Goal: Book appointment/travel/reservation

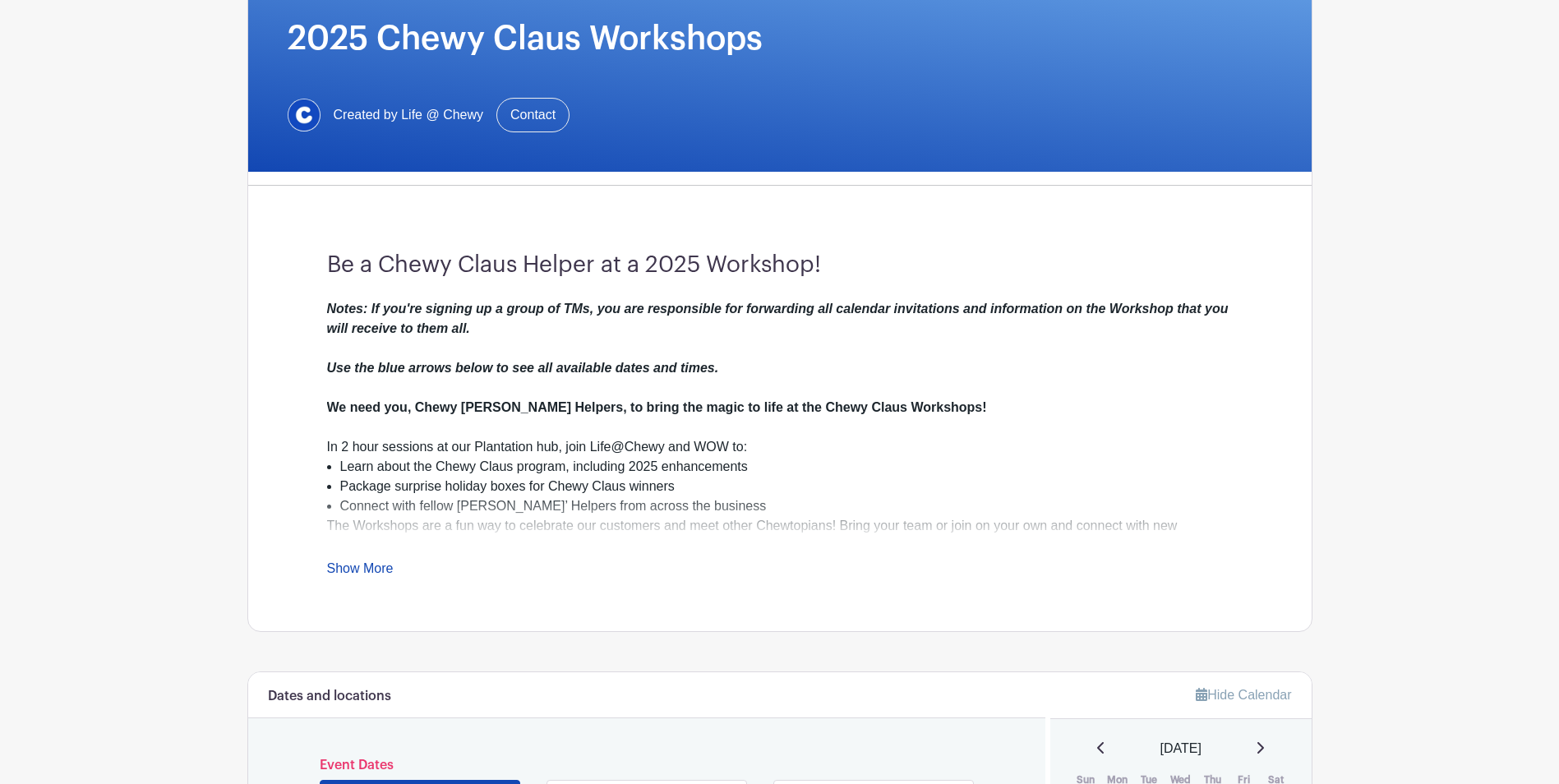
scroll to position [245, 0]
click at [370, 573] on link "Show More" at bounding box center [360, 571] width 66 height 20
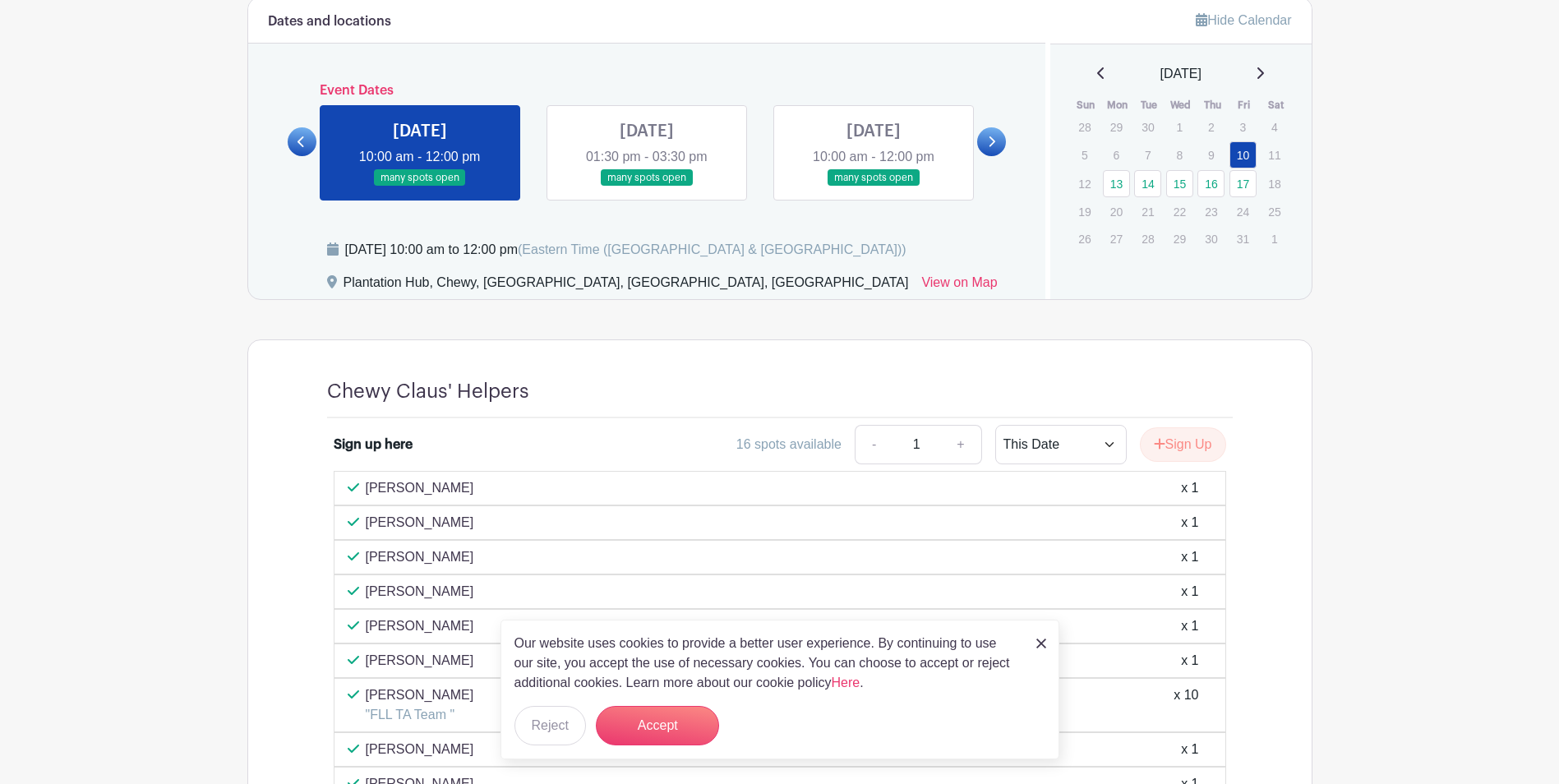
scroll to position [1086, 0]
click at [994, 148] on icon at bounding box center [991, 142] width 7 height 12
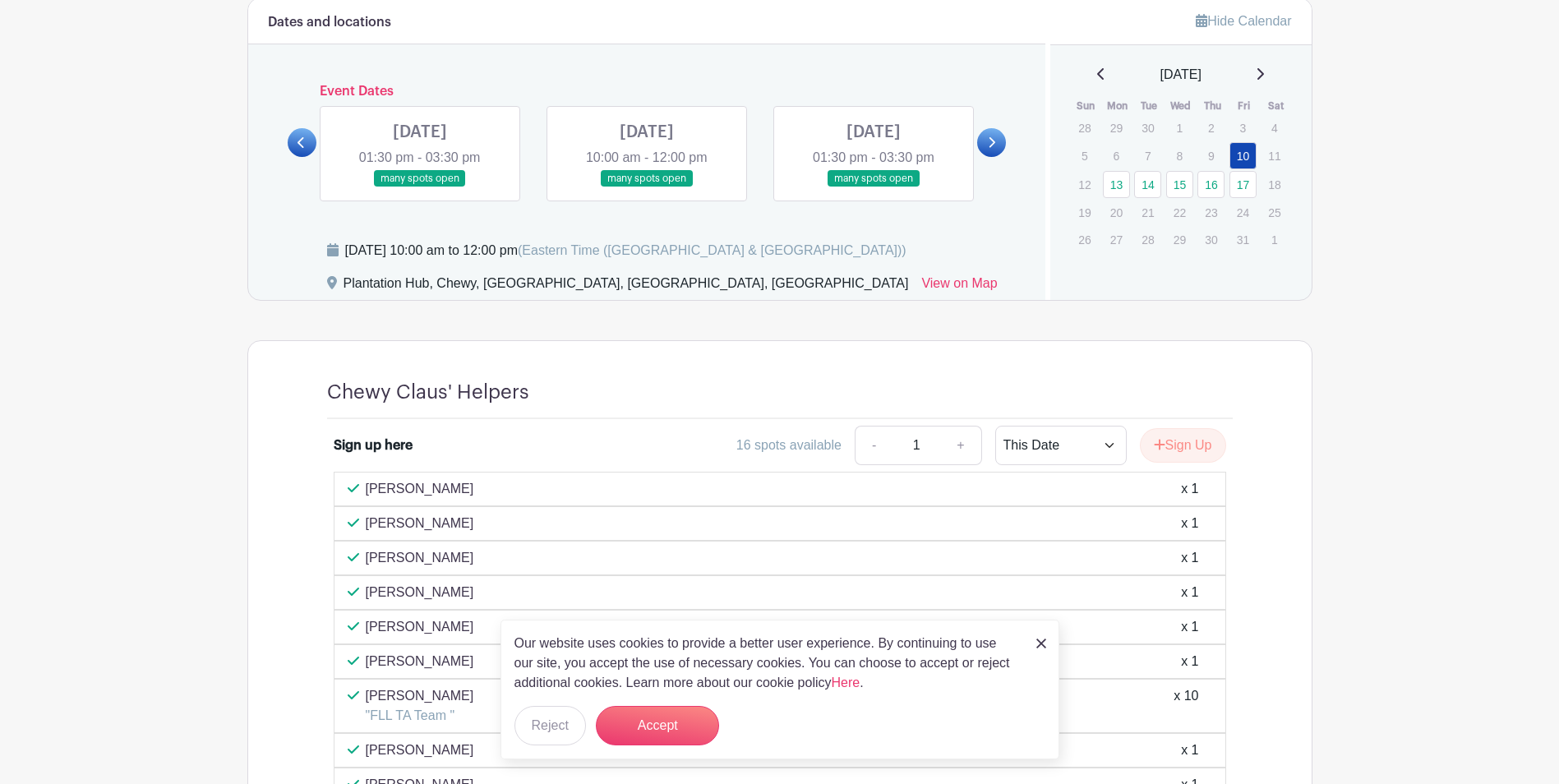
click at [996, 149] on link at bounding box center [991, 142] width 28 height 28
click at [306, 133] on link at bounding box center [302, 142] width 28 height 28
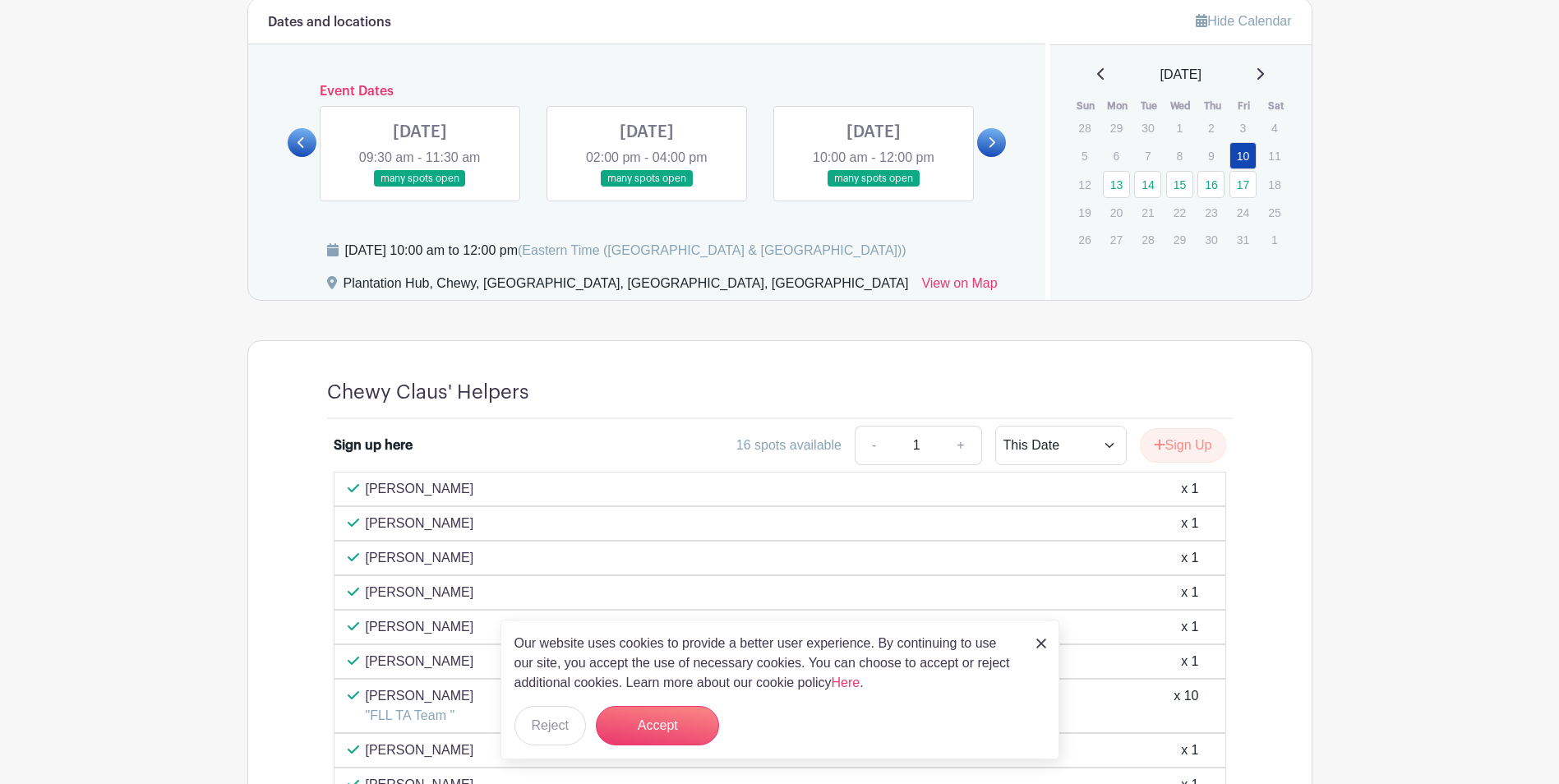
click at [306, 133] on link at bounding box center [302, 142] width 28 height 28
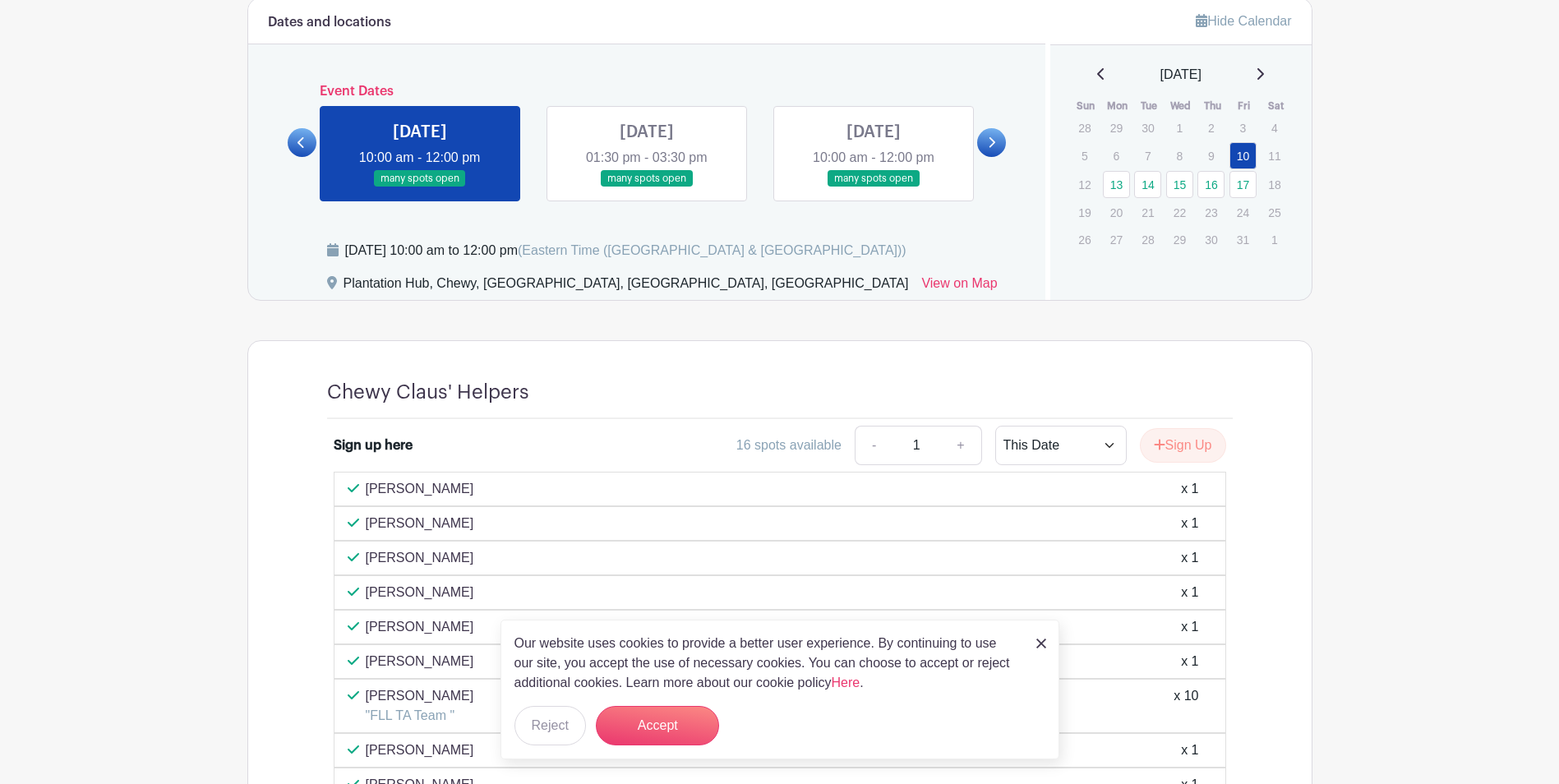
click at [306, 133] on link at bounding box center [302, 142] width 28 height 28
click at [420, 187] on link at bounding box center [420, 187] width 0 height 0
click at [646, 187] on link at bounding box center [646, 187] width 0 height 0
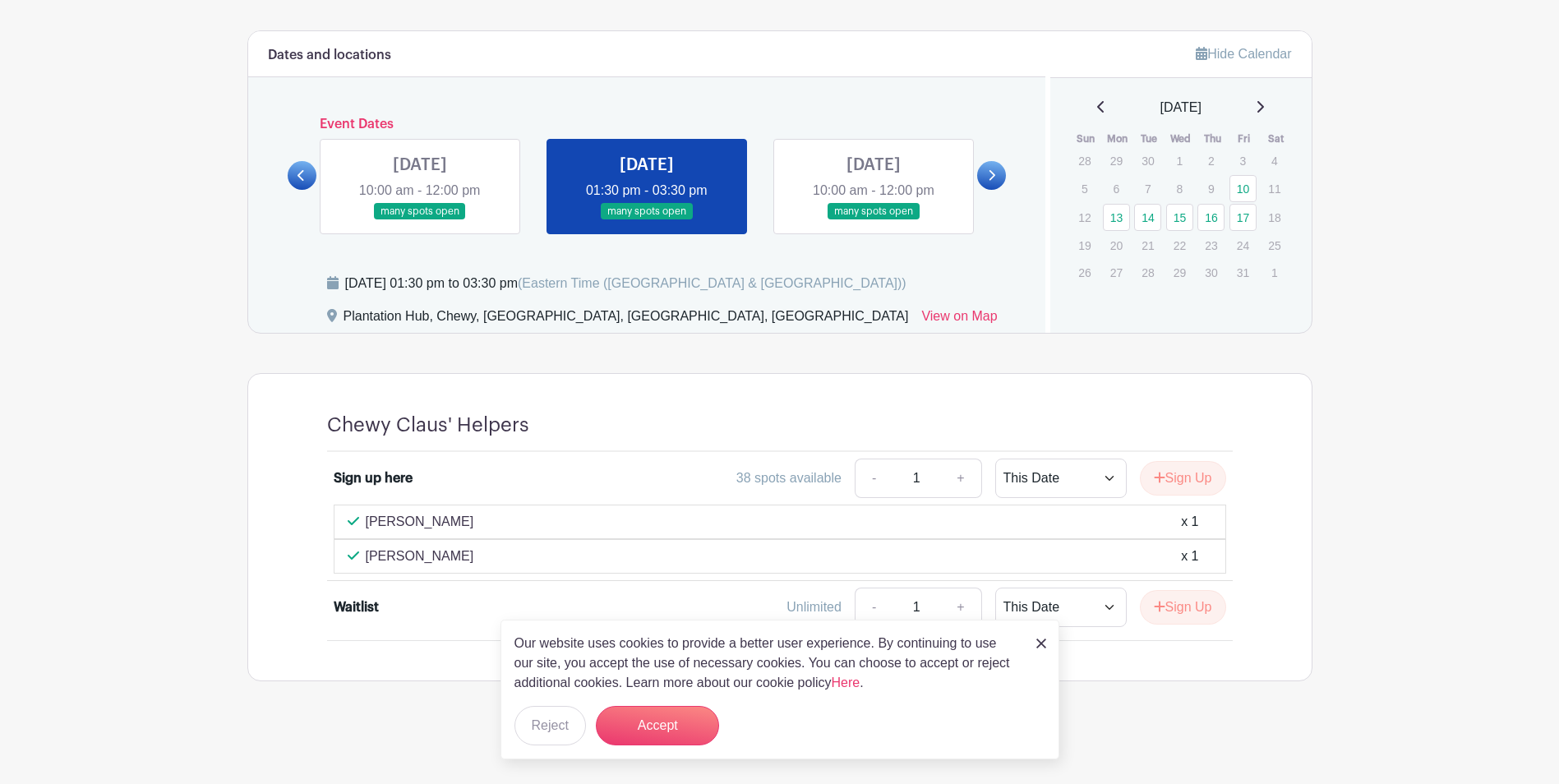
scroll to position [1053, 0]
click at [998, 174] on link at bounding box center [991, 175] width 28 height 28
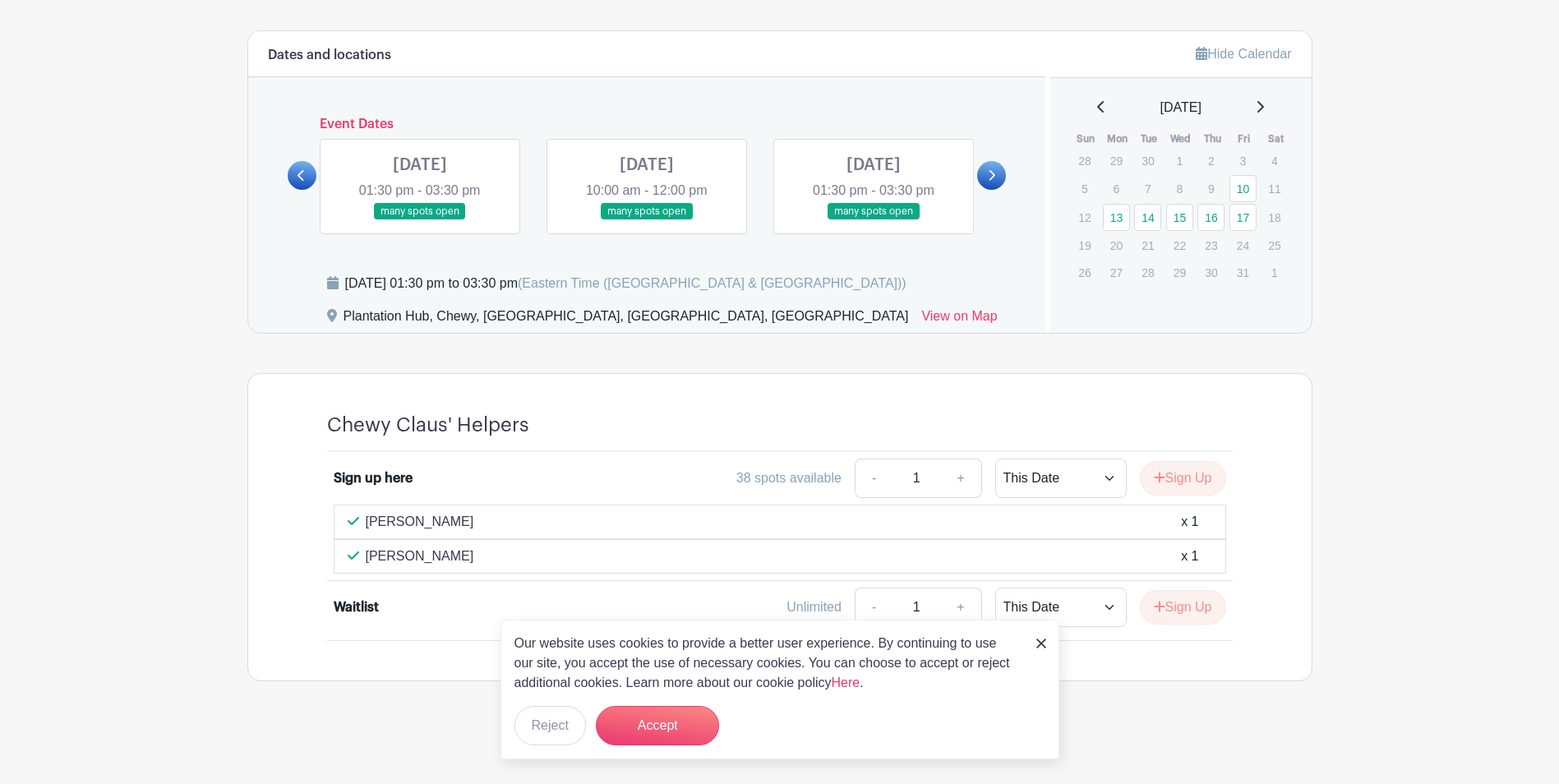
click at [308, 176] on link at bounding box center [302, 175] width 28 height 28
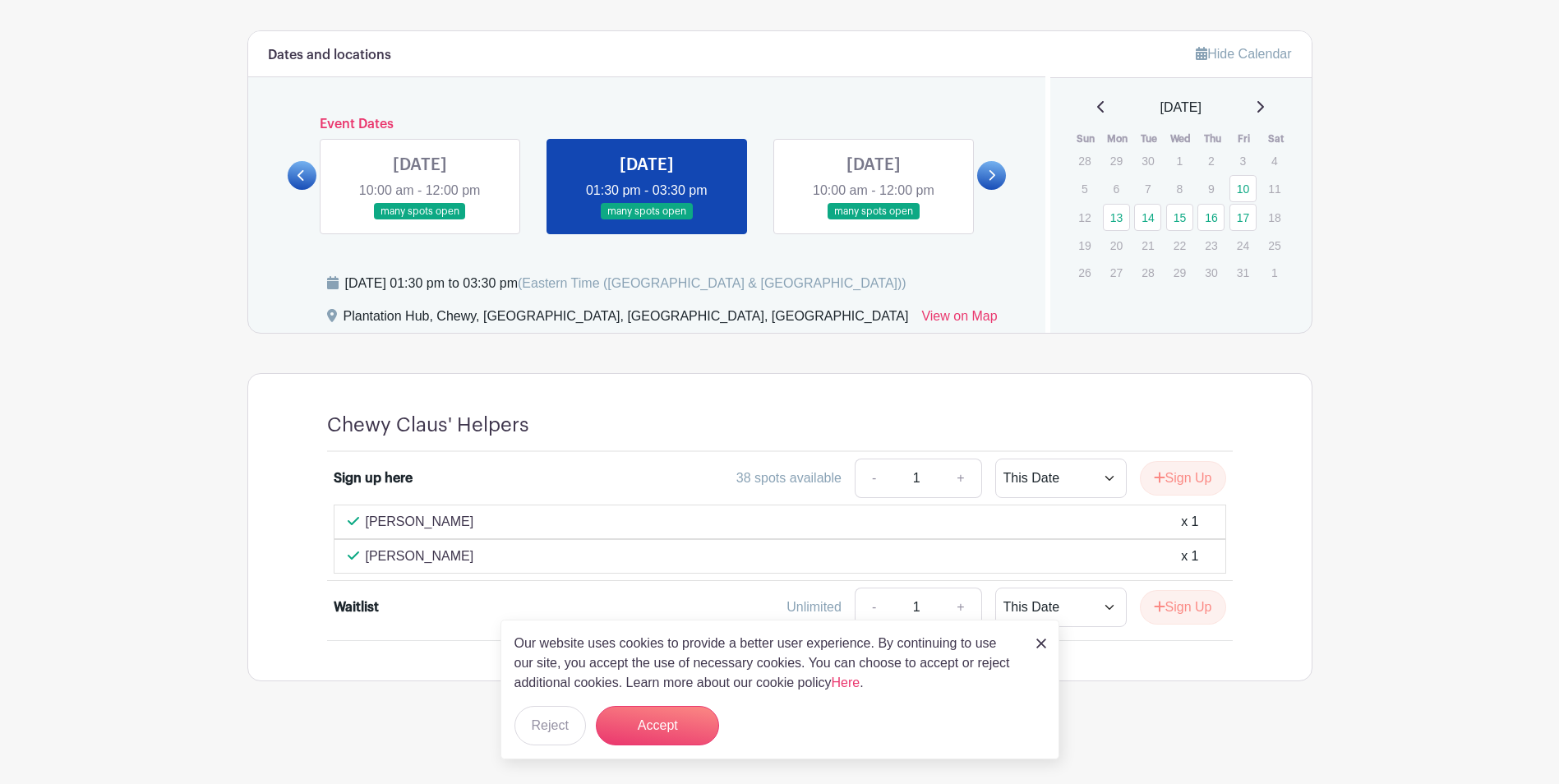
click at [873, 221] on link at bounding box center [873, 221] width 0 height 0
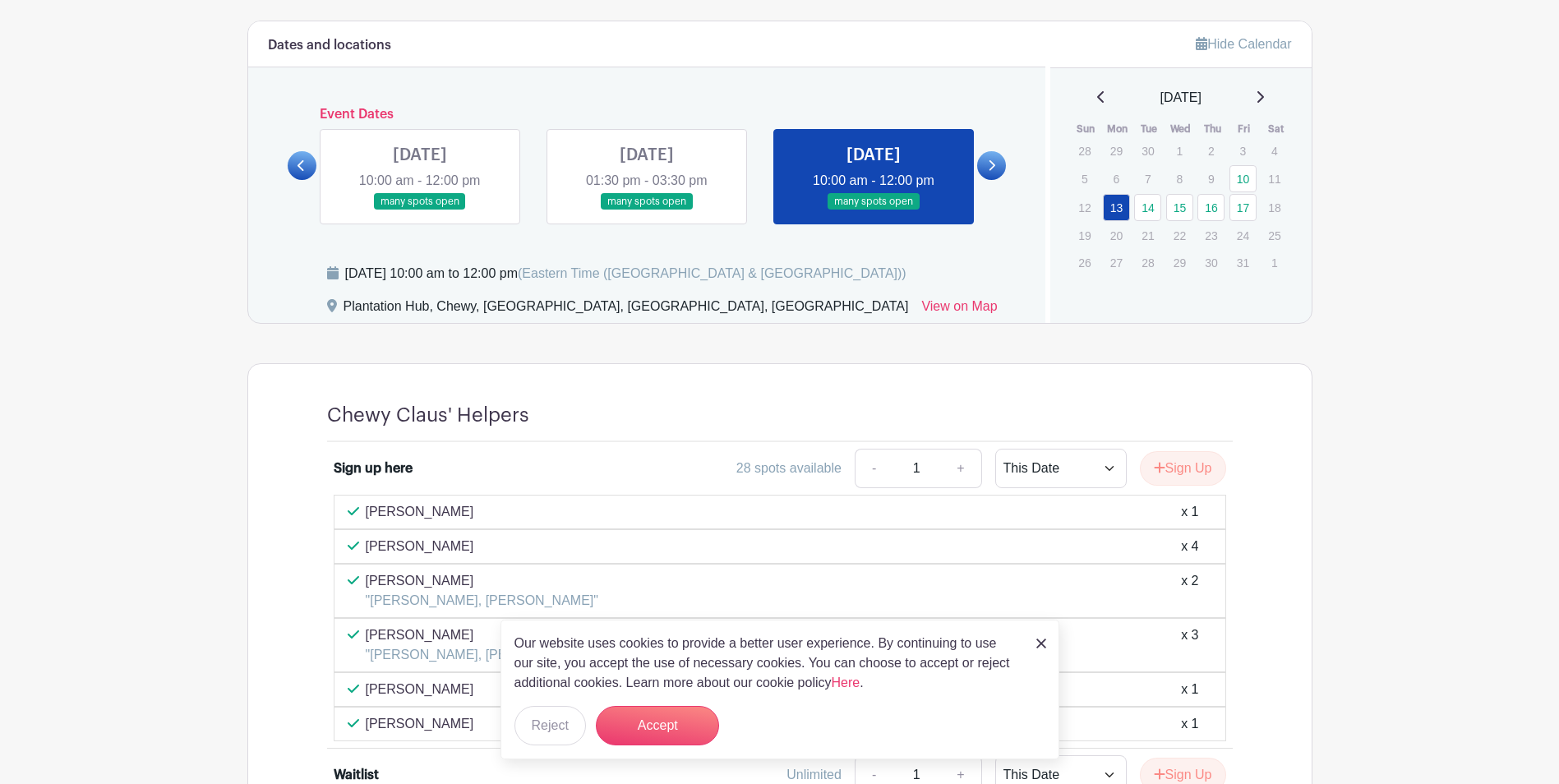
scroll to position [1041, 0]
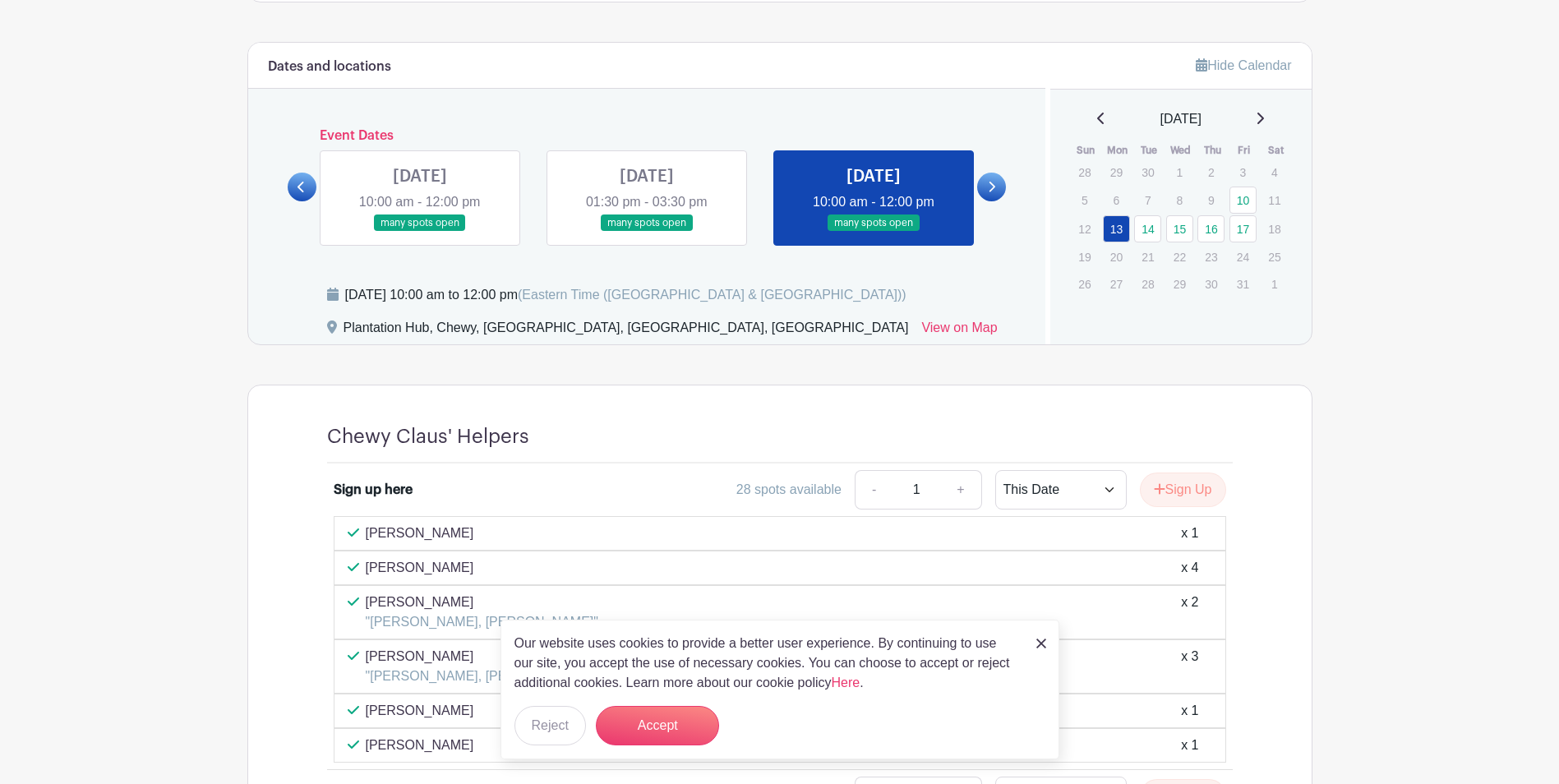
click at [995, 190] on icon at bounding box center [991, 187] width 7 height 12
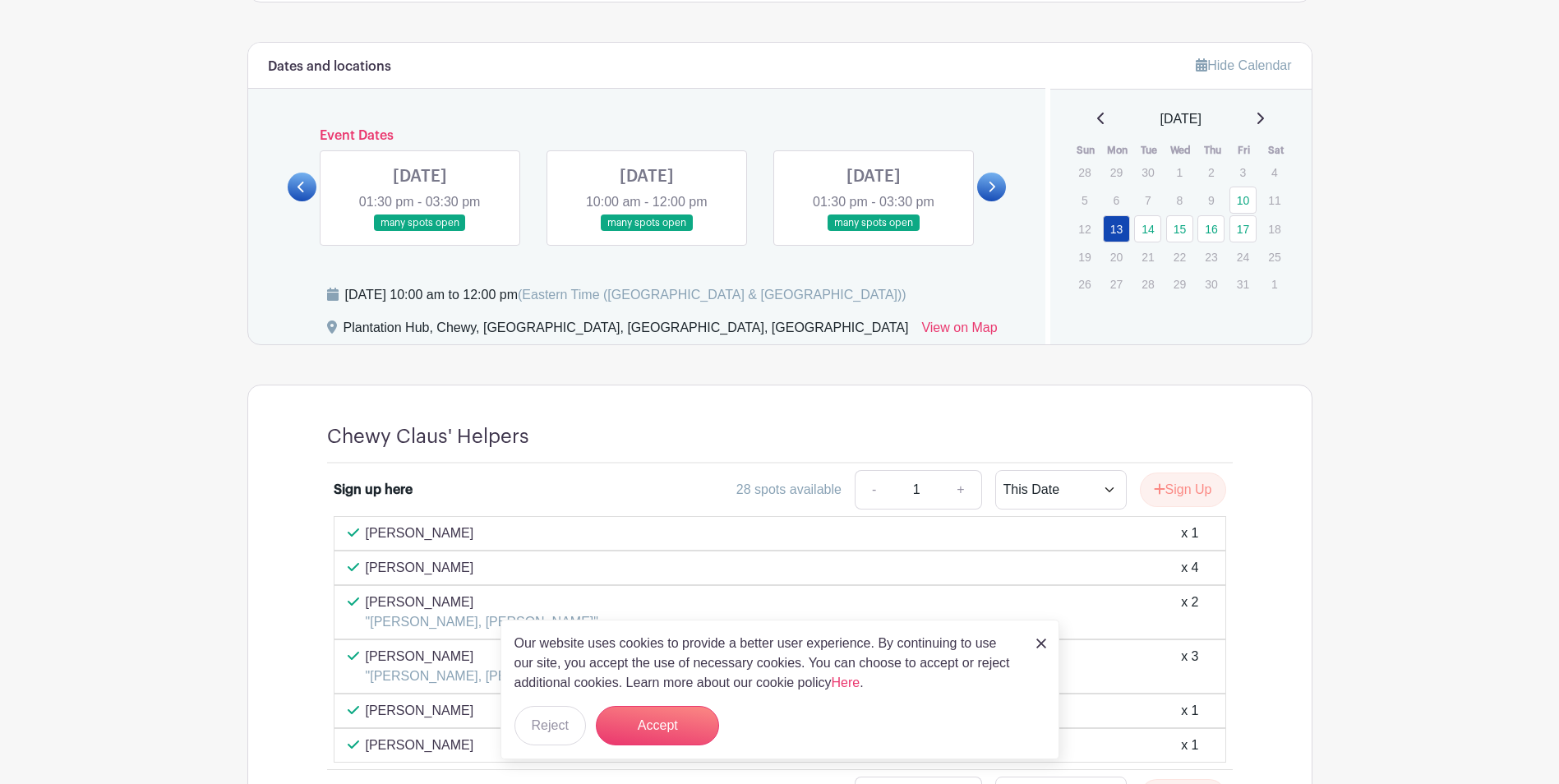
click at [420, 232] on link at bounding box center [420, 232] width 0 height 0
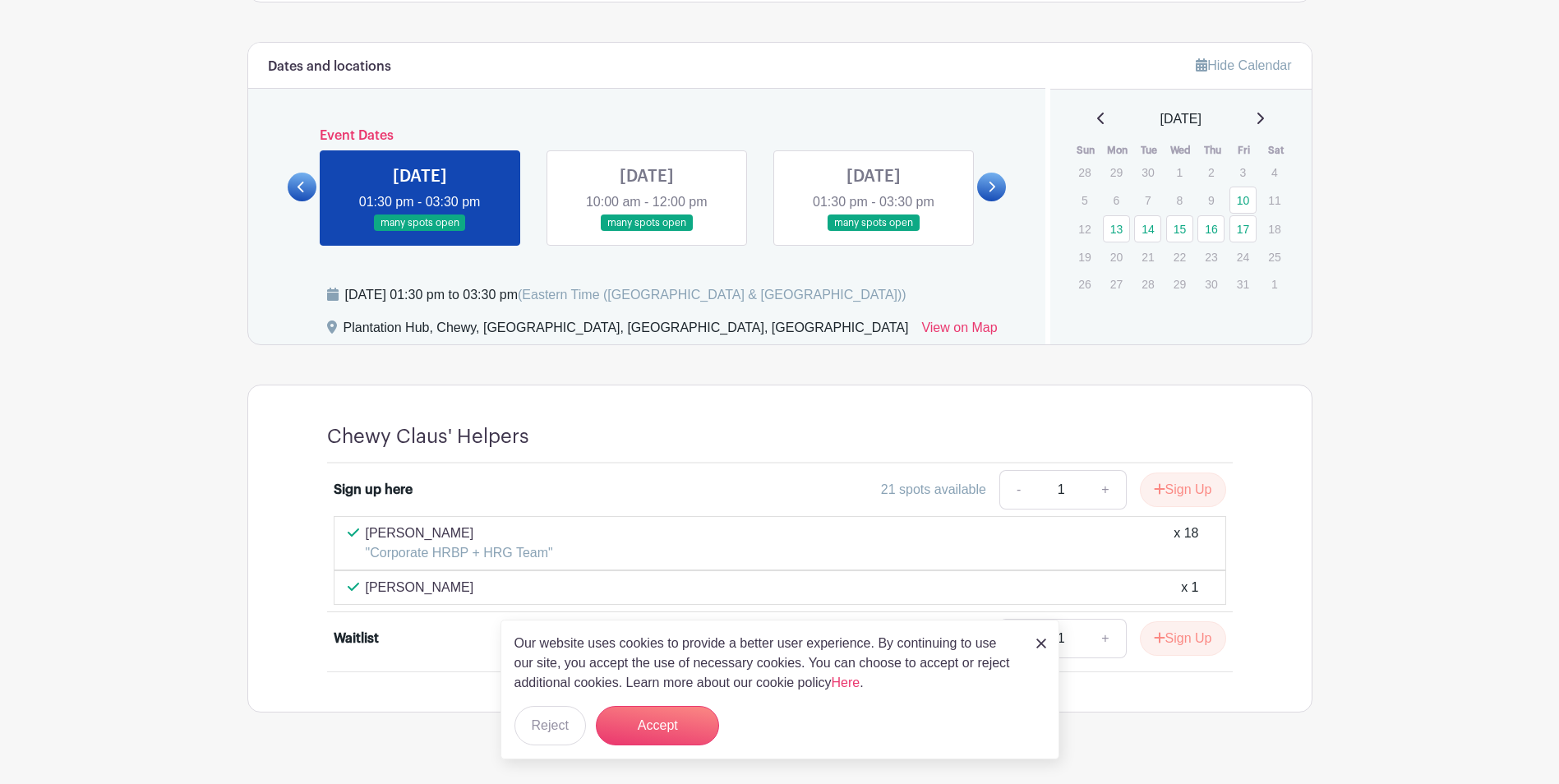
scroll to position [1073, 0]
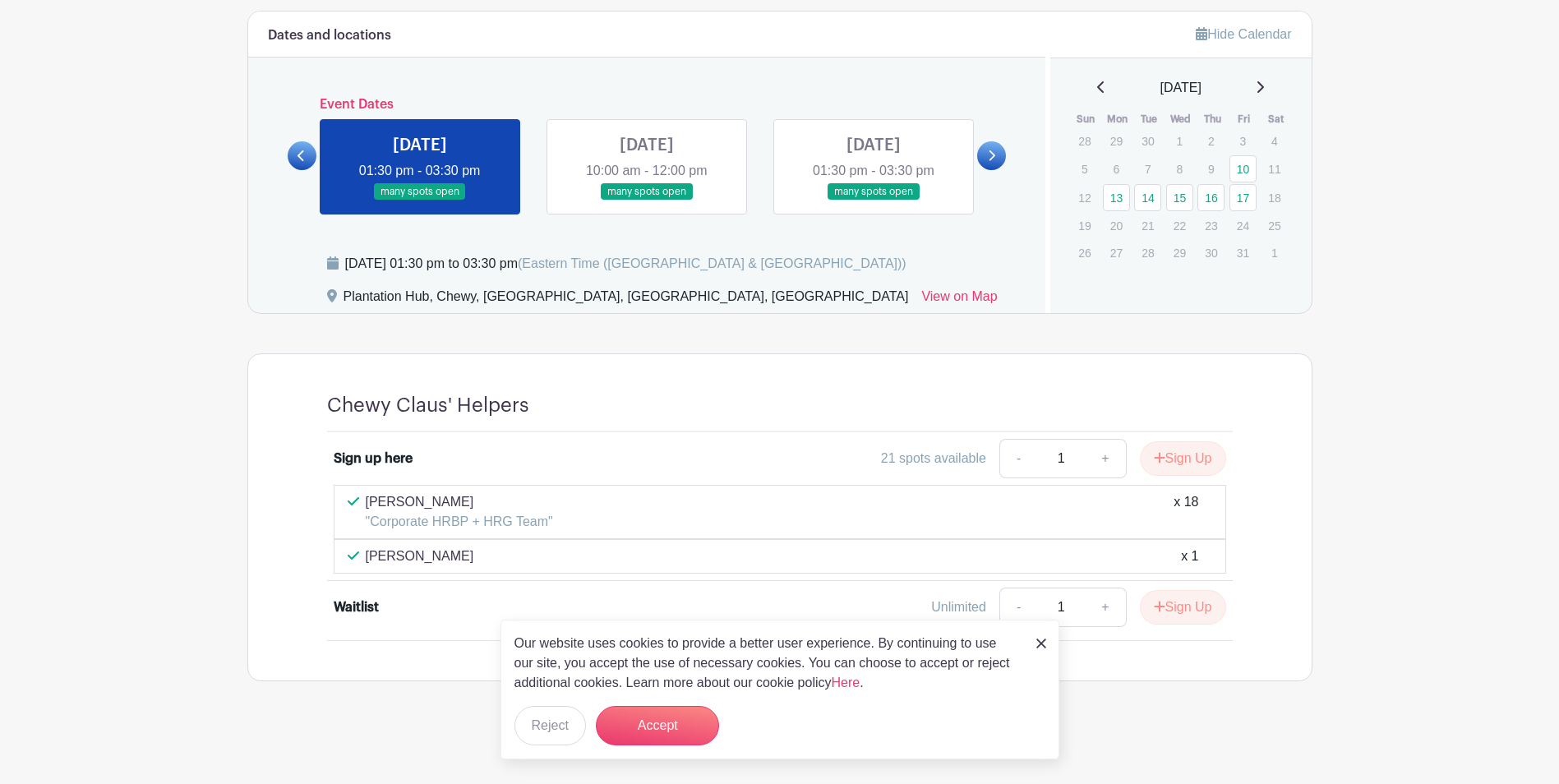
click at [646, 200] on link at bounding box center [646, 200] width 0 height 0
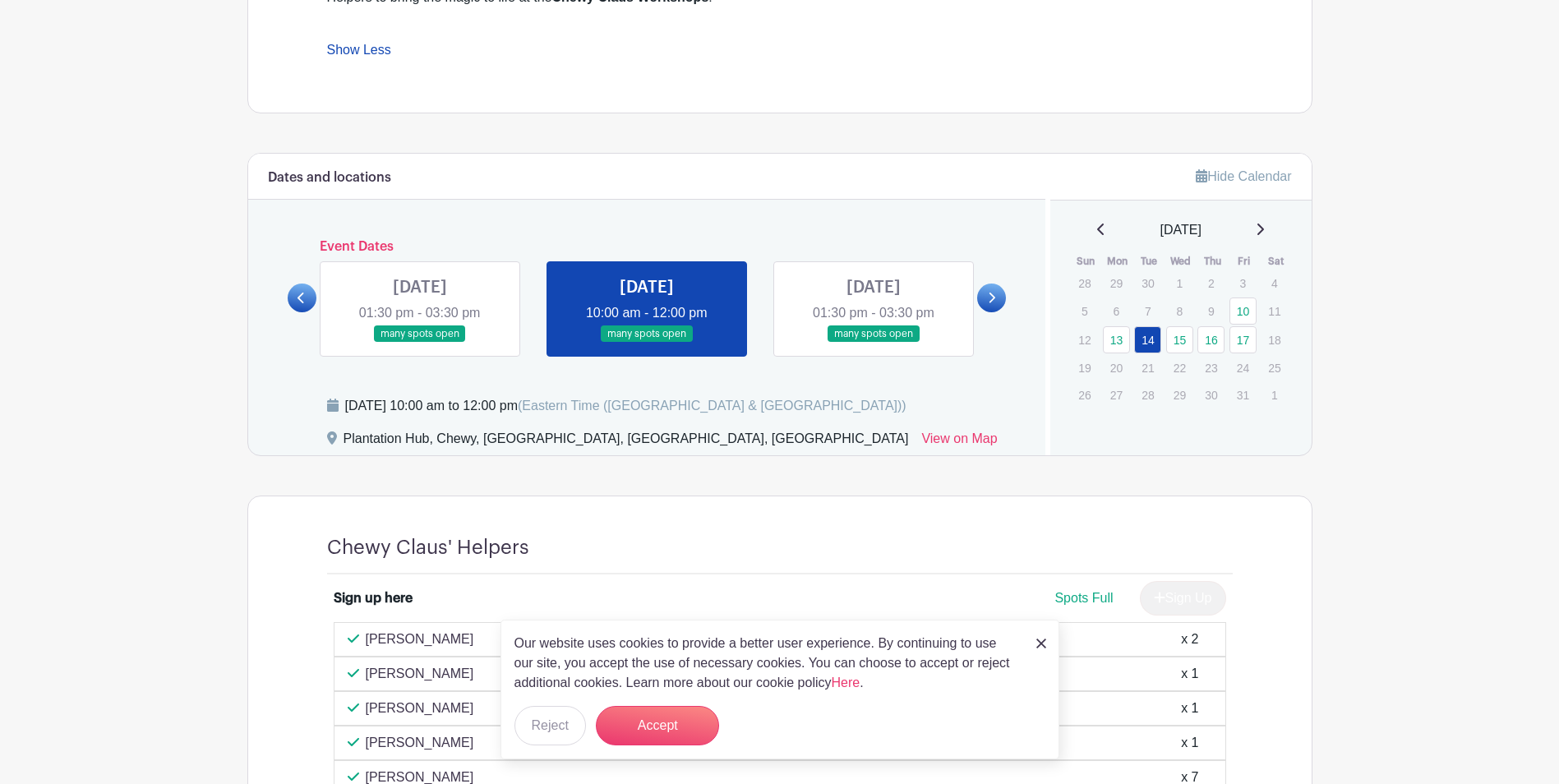
scroll to position [906, 0]
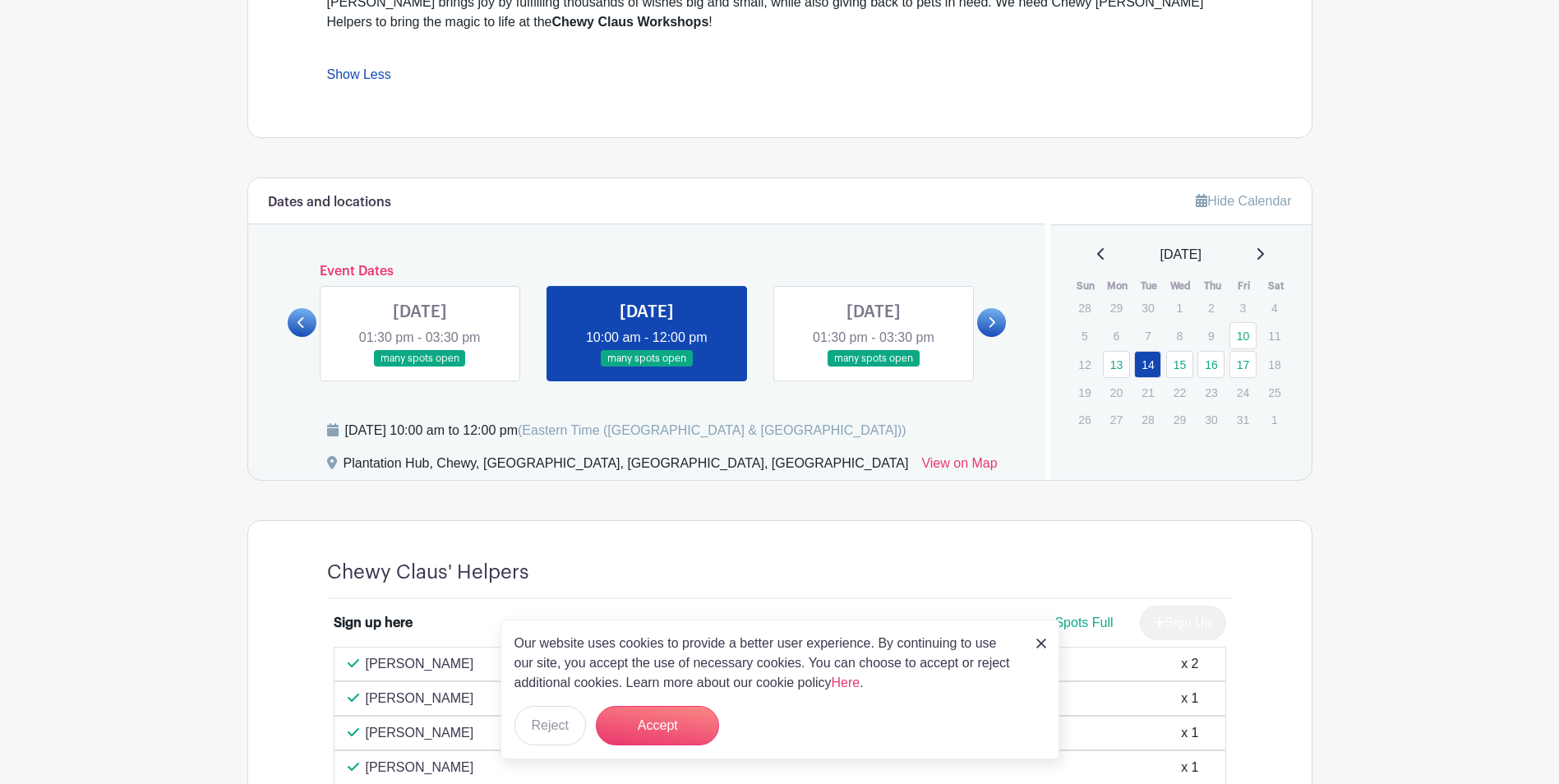
click at [873, 368] on link at bounding box center [873, 368] width 0 height 0
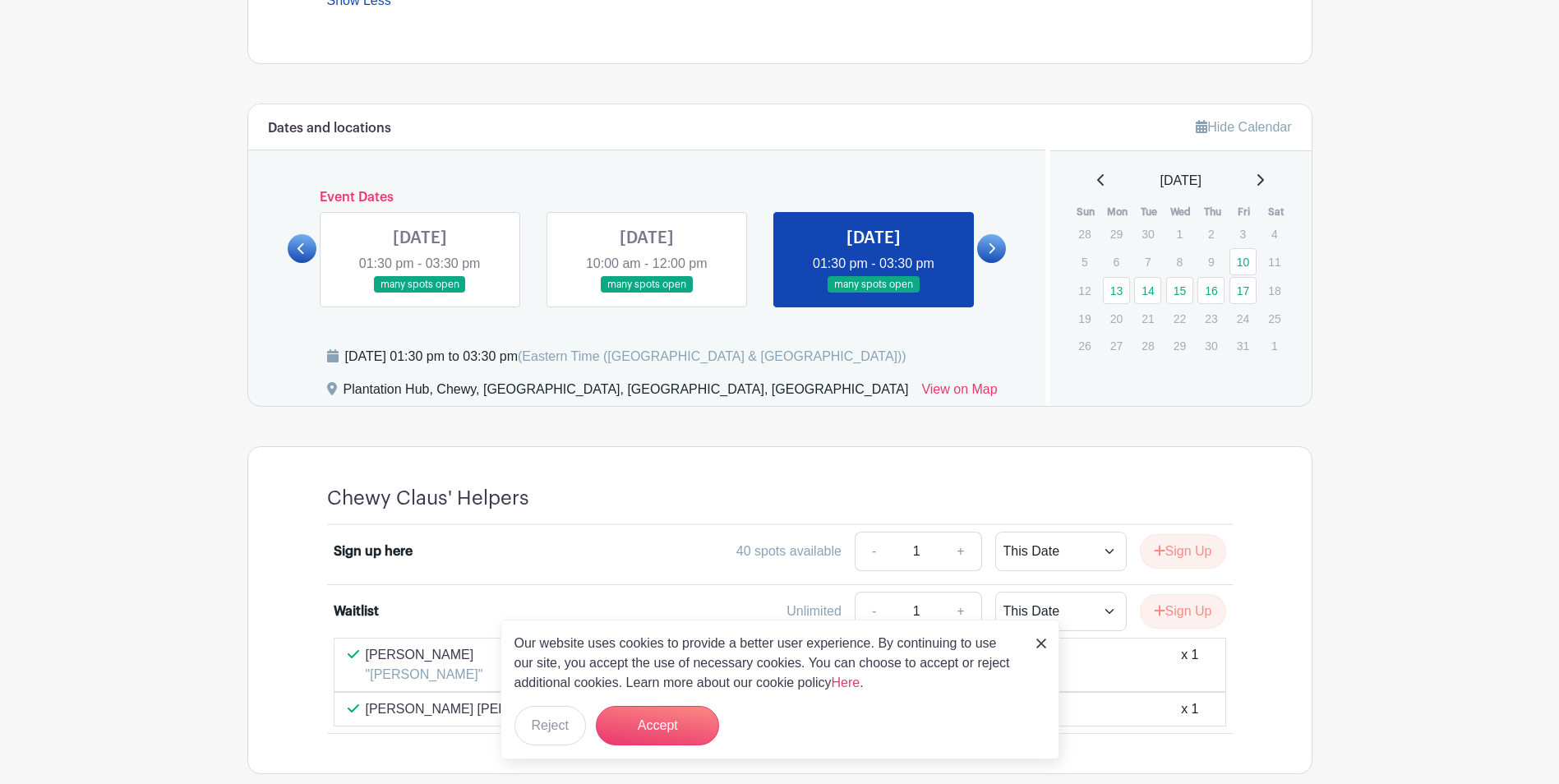
scroll to position [1073, 0]
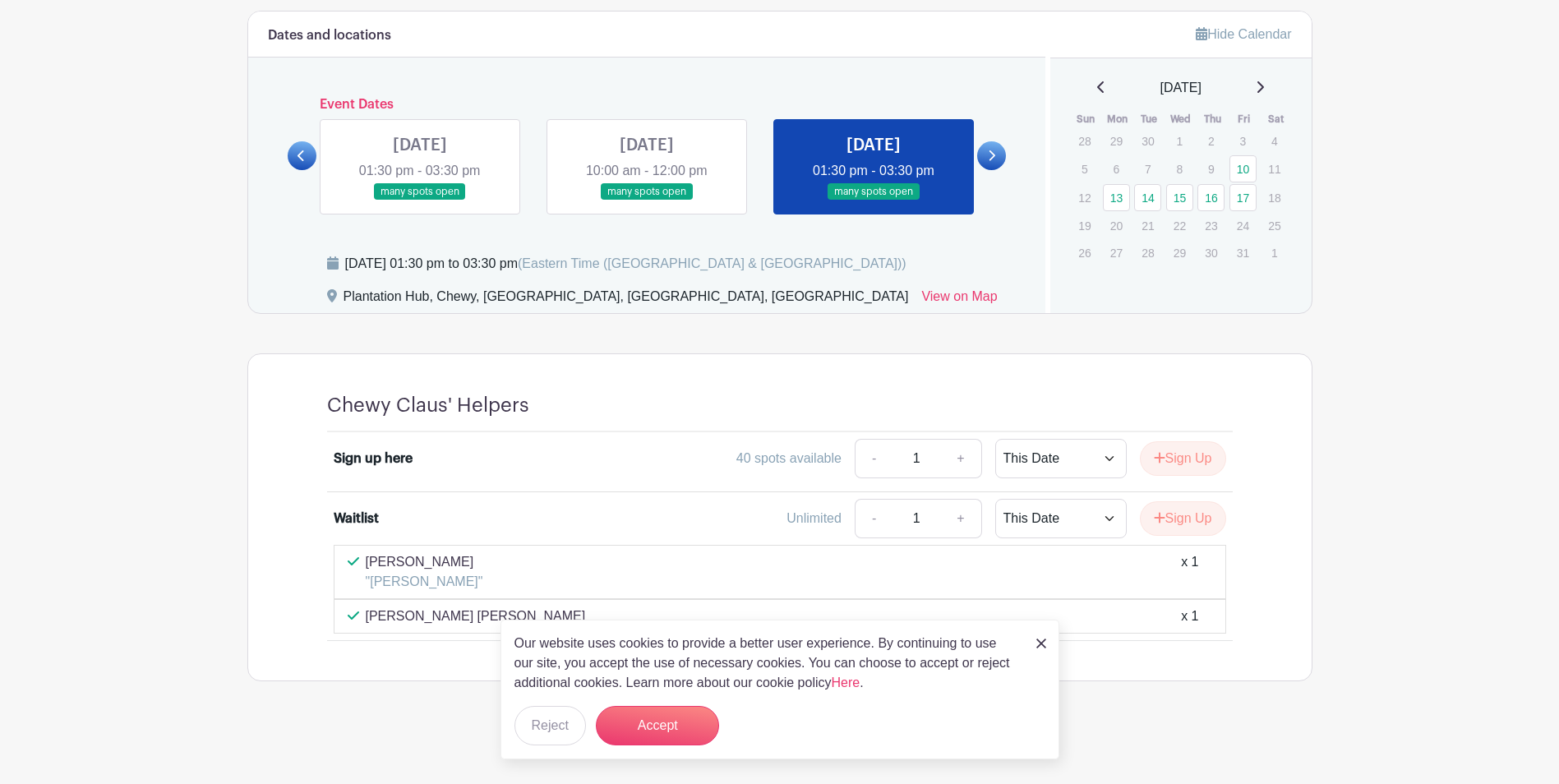
click at [984, 158] on link at bounding box center [991, 155] width 28 height 28
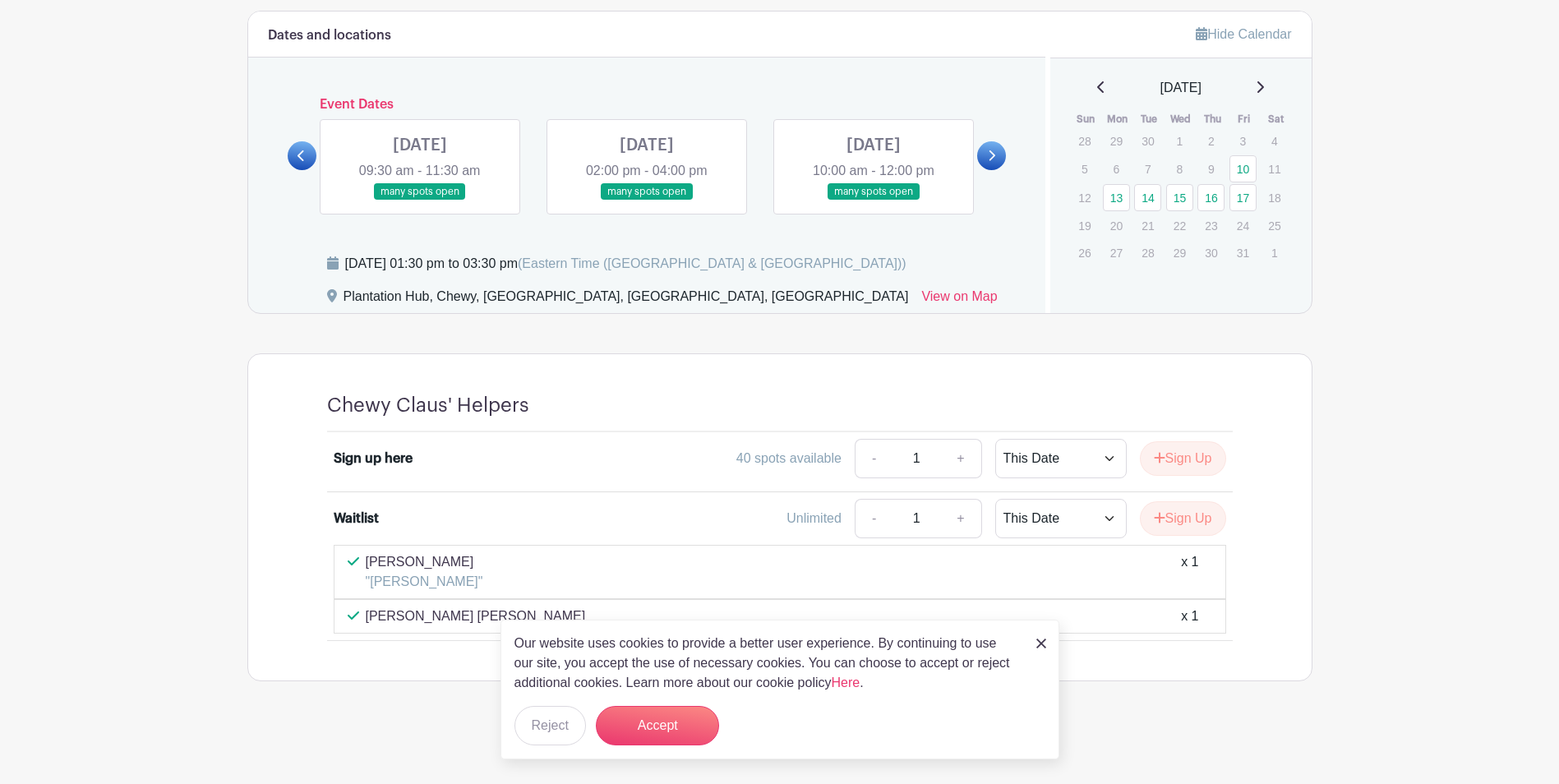
click at [420, 200] on link at bounding box center [420, 200] width 0 height 0
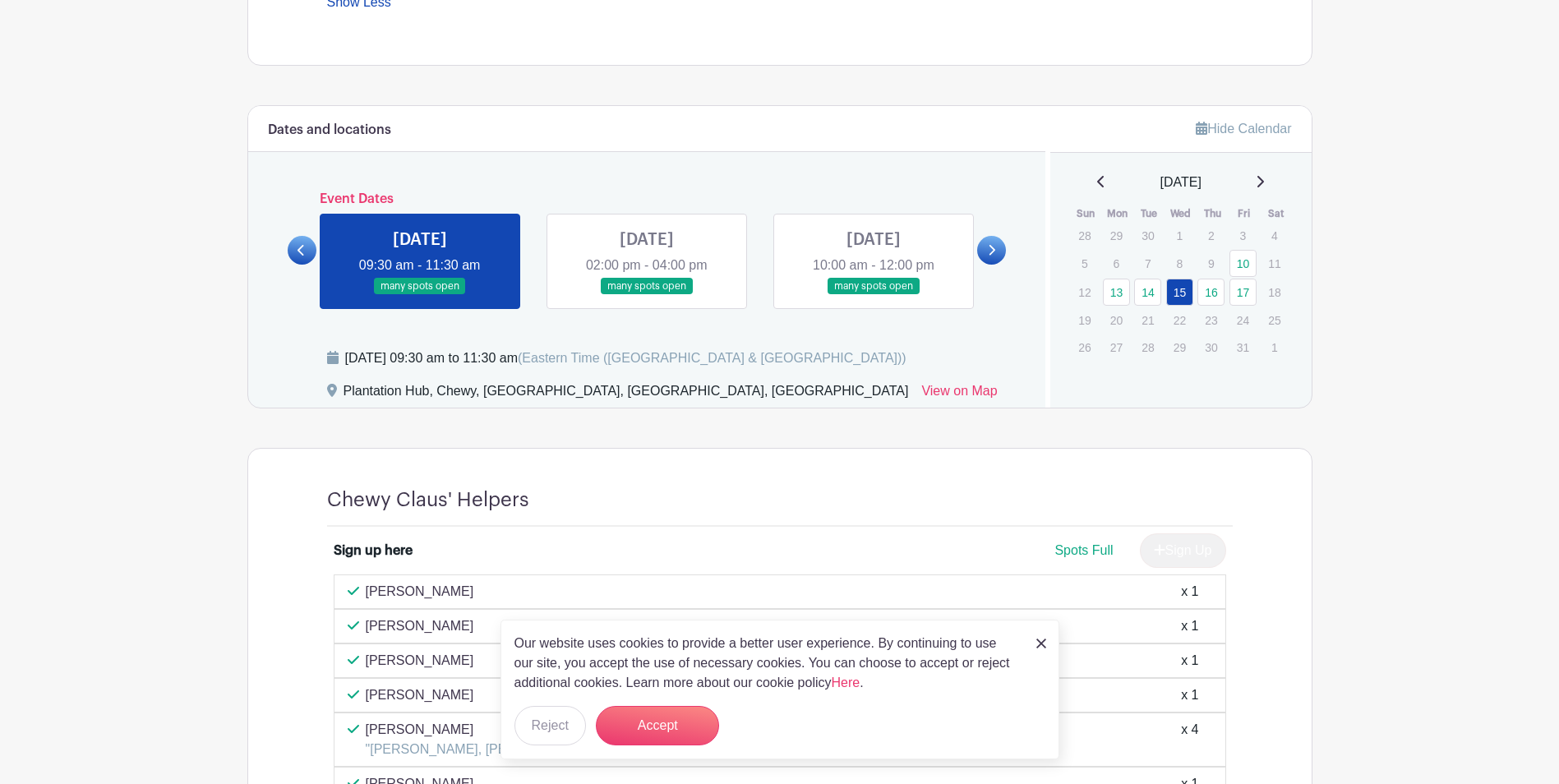
scroll to position [979, 0]
click at [646, 294] on link at bounding box center [646, 294] width 0 height 0
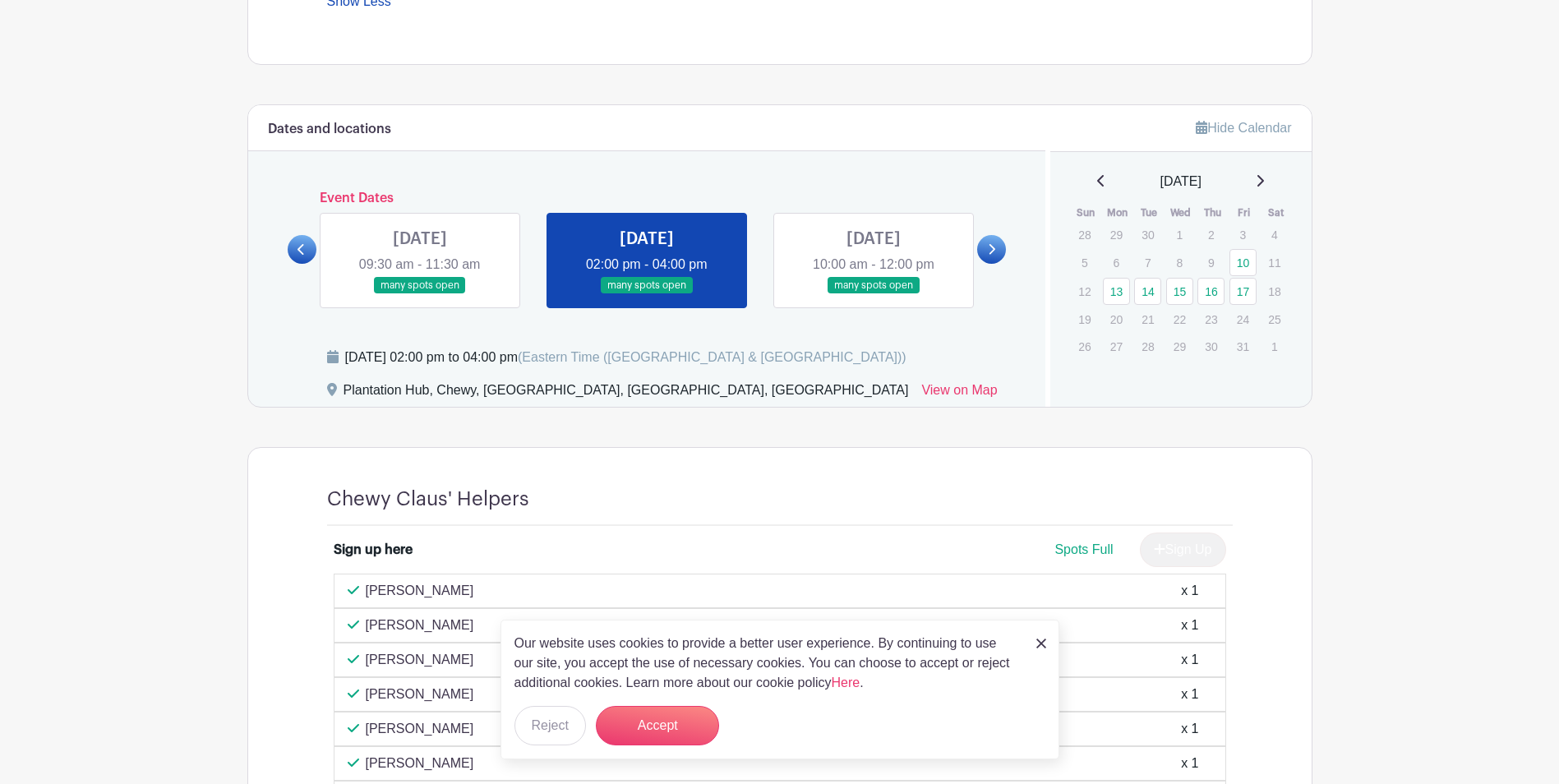
click at [873, 294] on link at bounding box center [873, 294] width 0 height 0
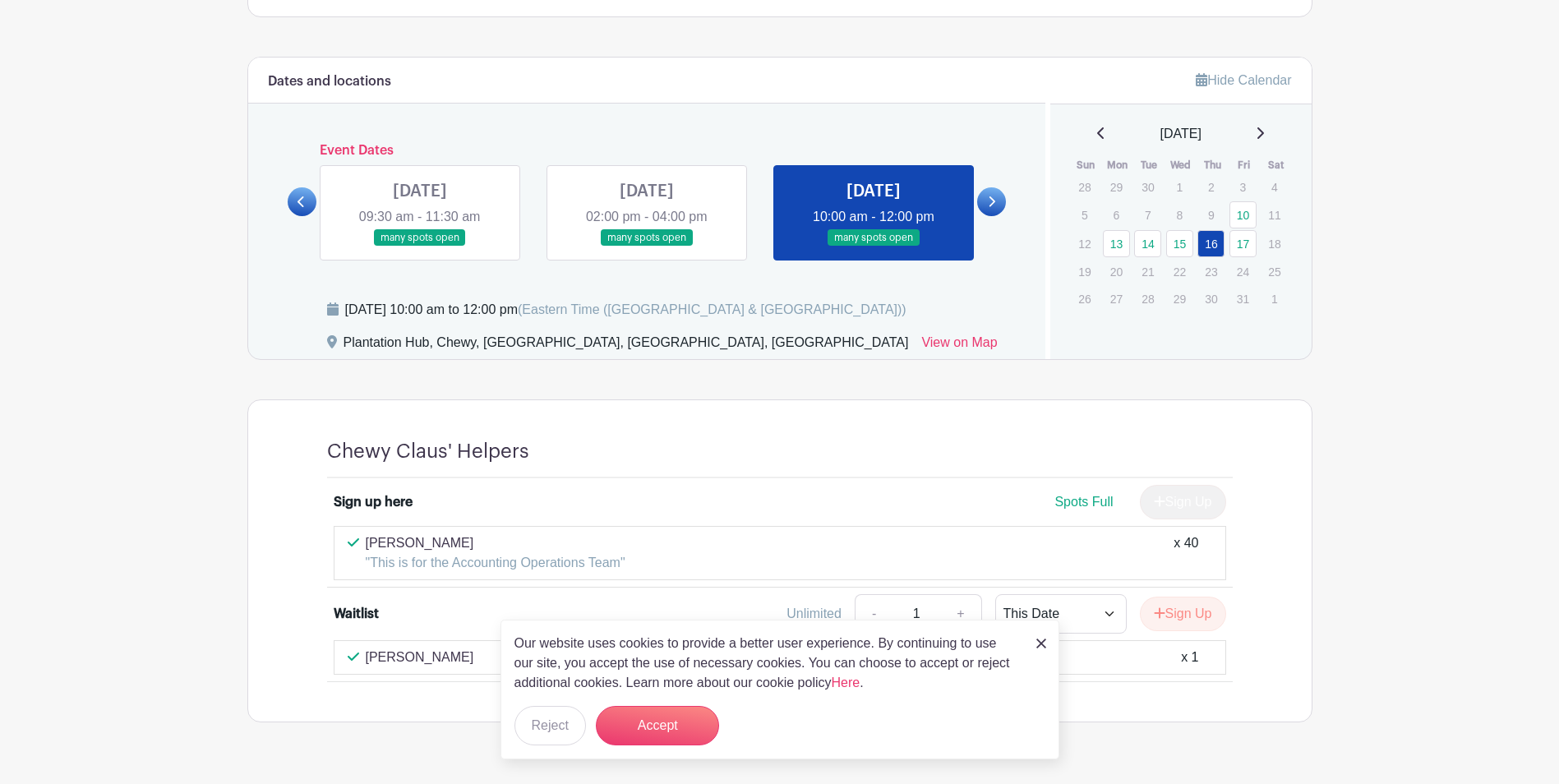
scroll to position [1028, 0]
click at [987, 199] on icon at bounding box center [991, 200] width 7 height 12
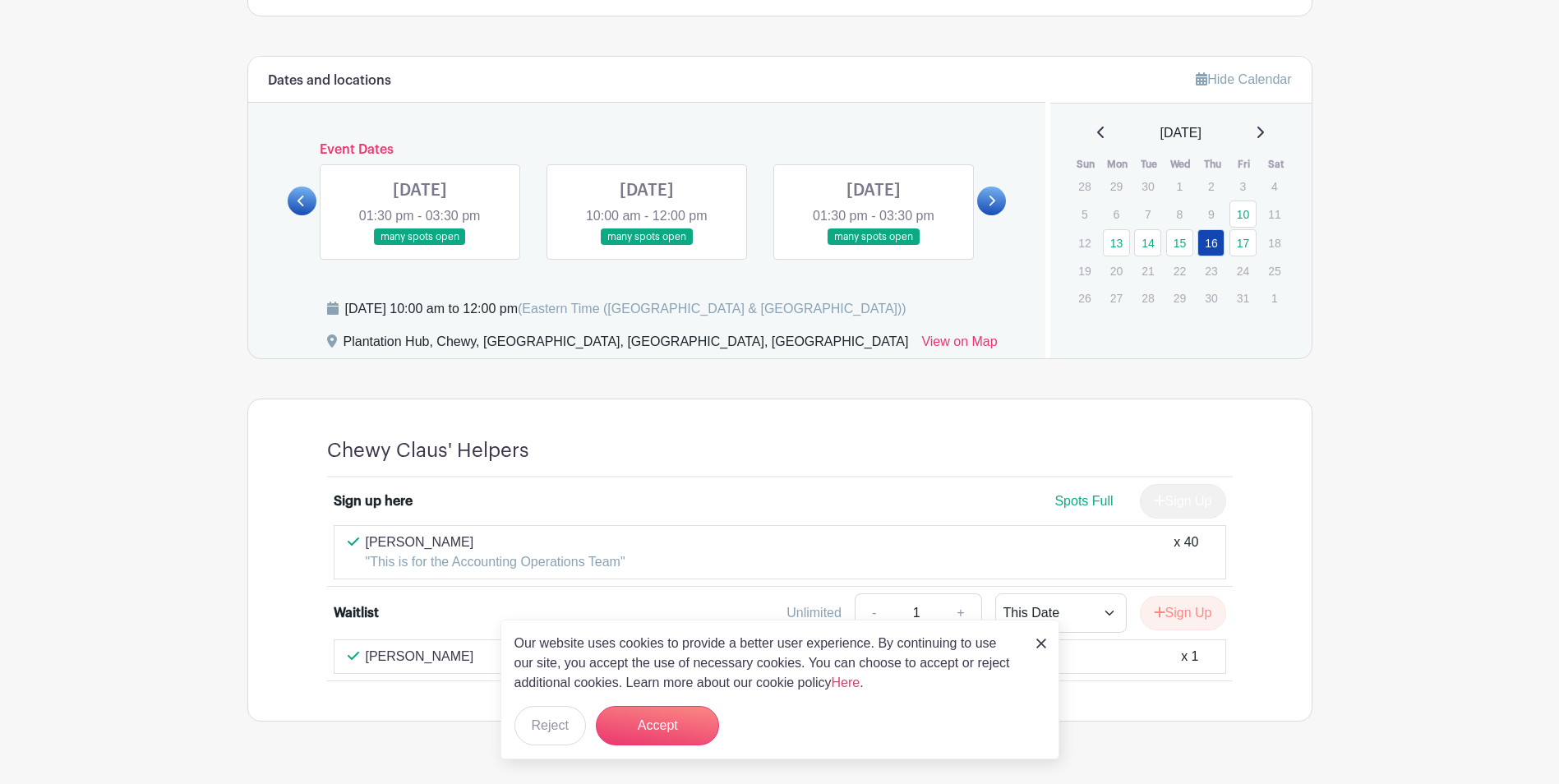
click at [420, 245] on link at bounding box center [420, 245] width 0 height 0
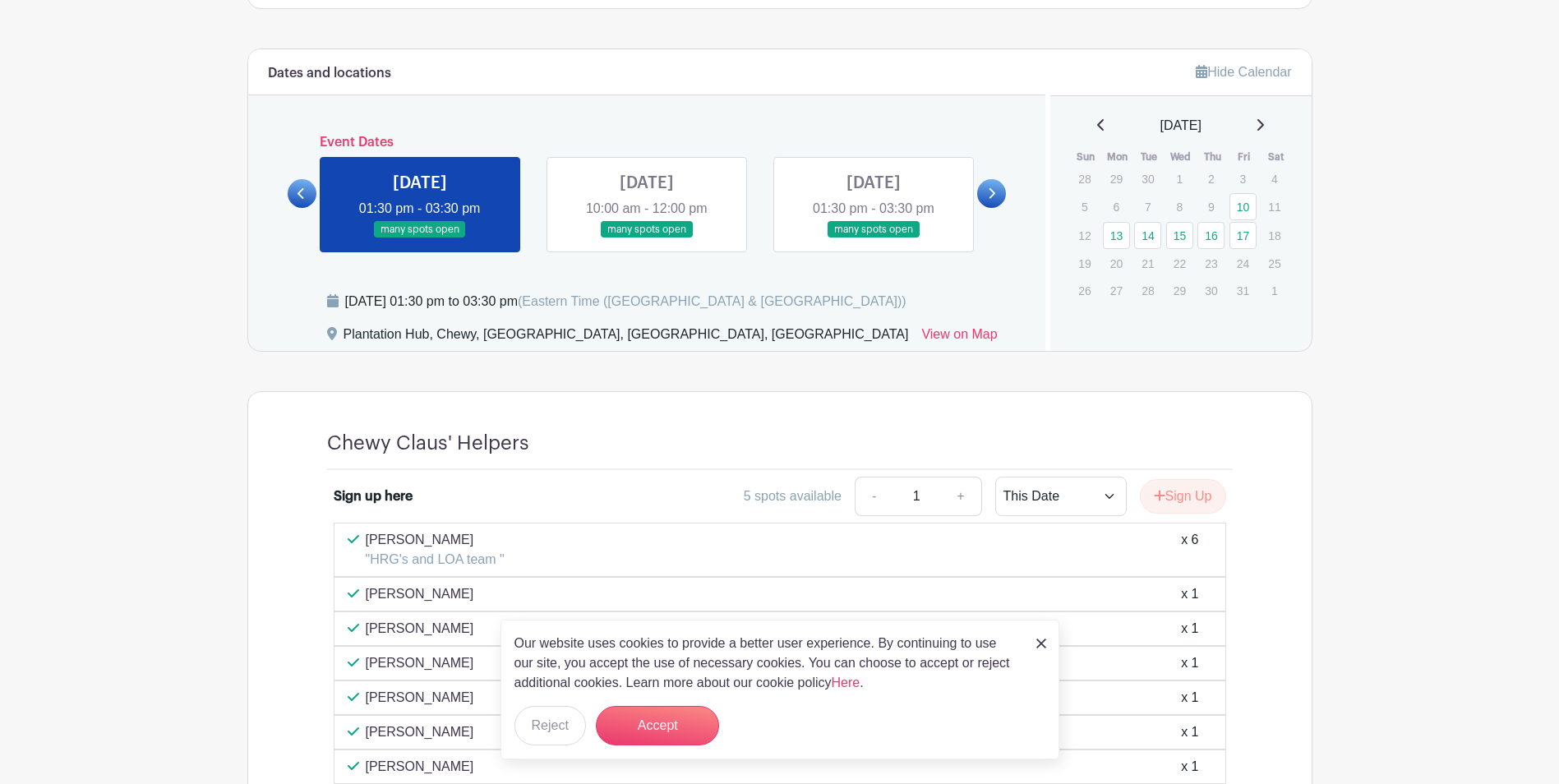
scroll to position [1036, 0]
click at [292, 187] on link at bounding box center [302, 192] width 28 height 28
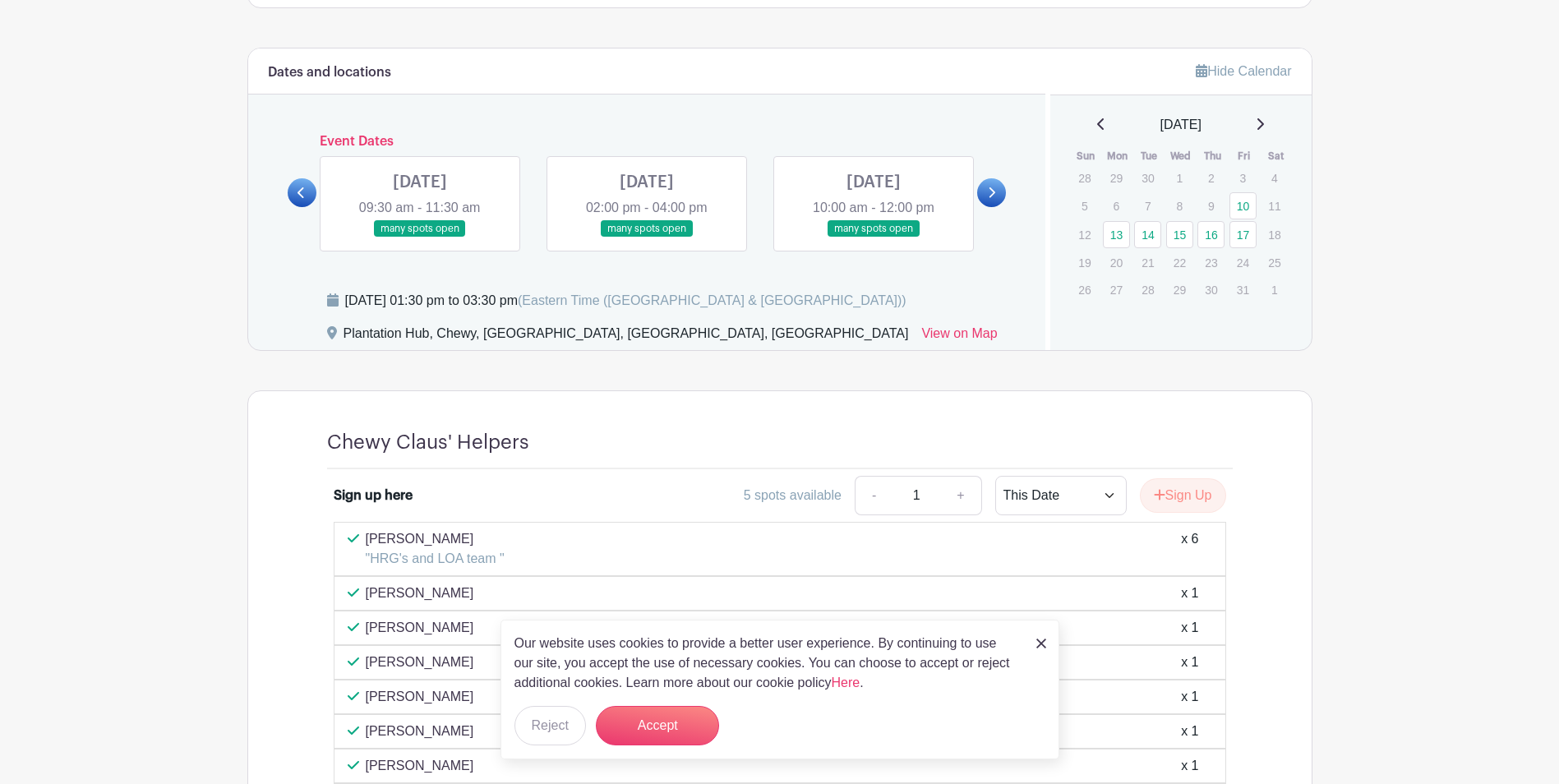
click at [292, 187] on link at bounding box center [302, 192] width 28 height 28
click at [646, 237] on link at bounding box center [646, 237] width 0 height 0
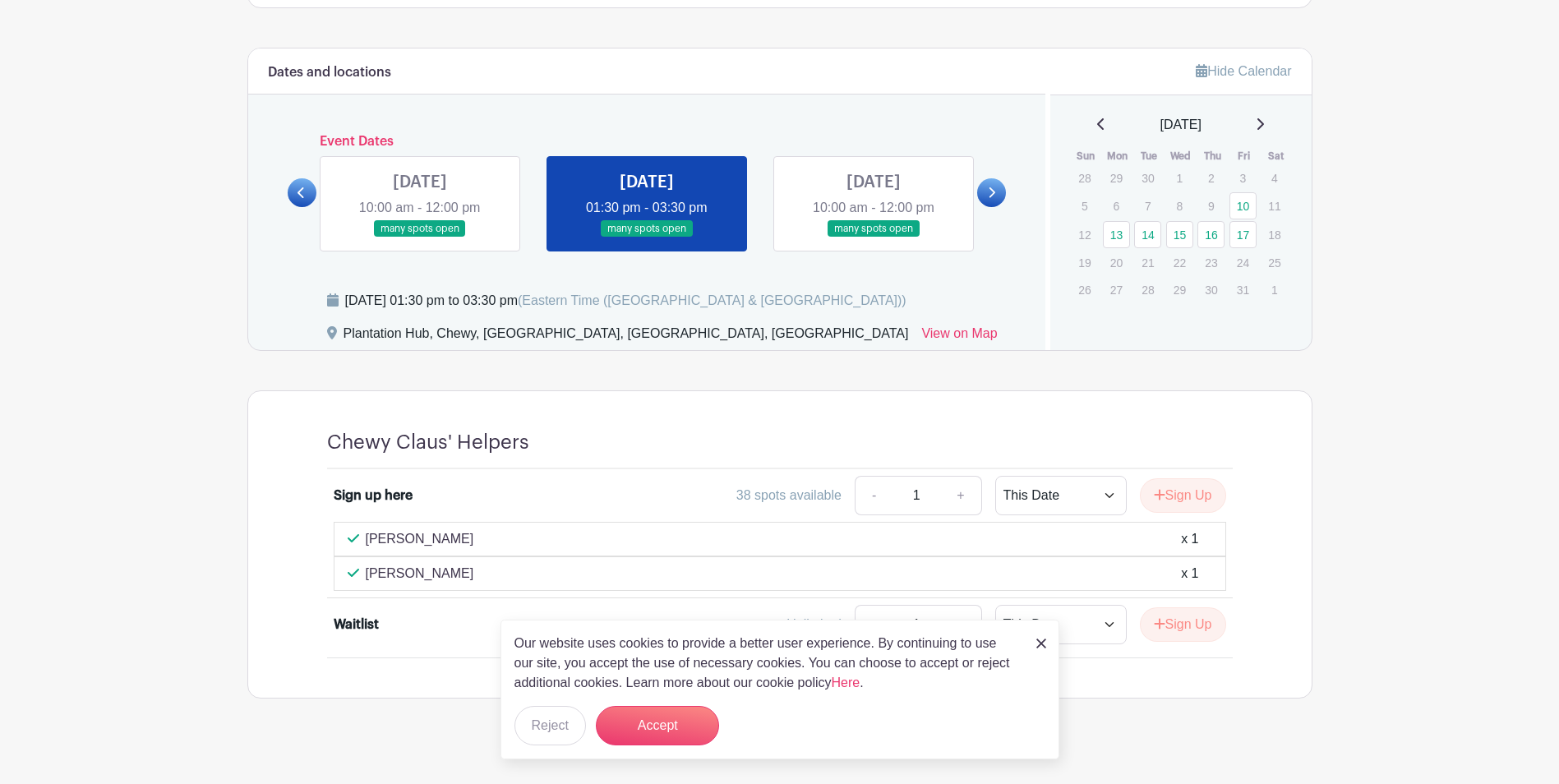
scroll to position [1053, 0]
